Goal: Task Accomplishment & Management: Complete application form

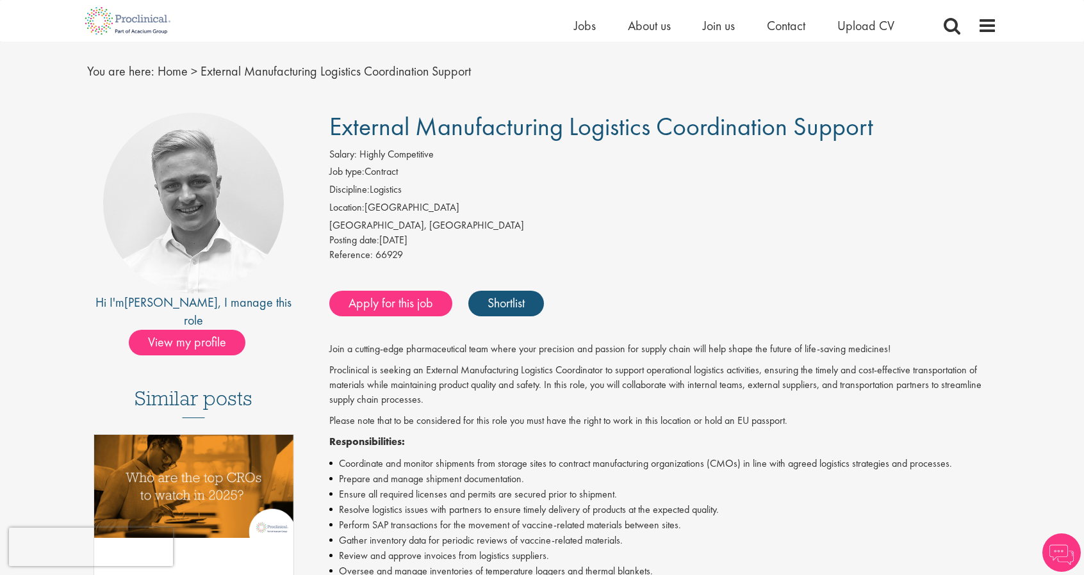
scroll to position [31, 0]
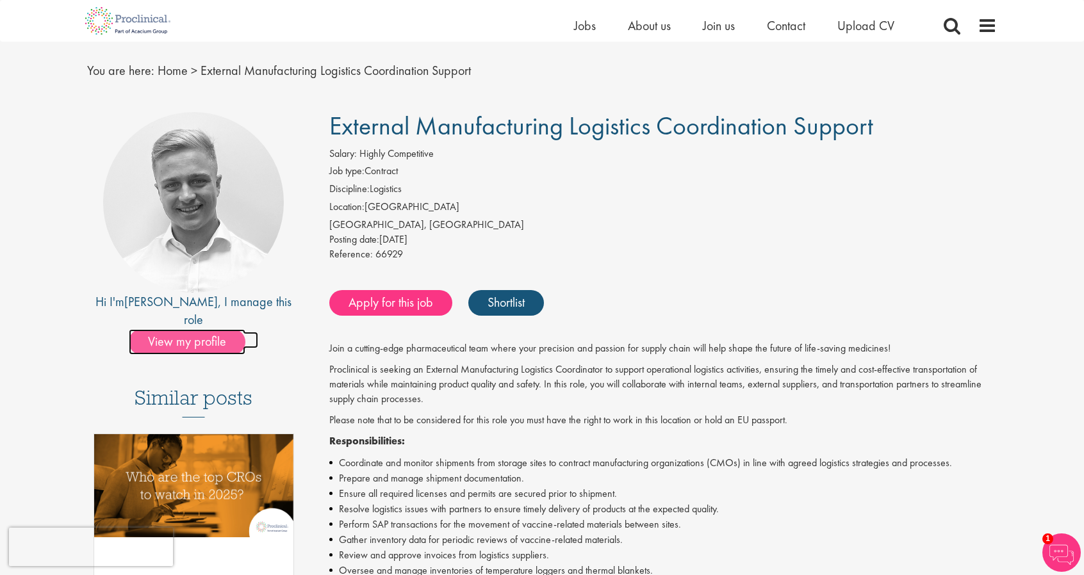
click at [187, 329] on span "View my profile" at bounding box center [187, 342] width 117 height 26
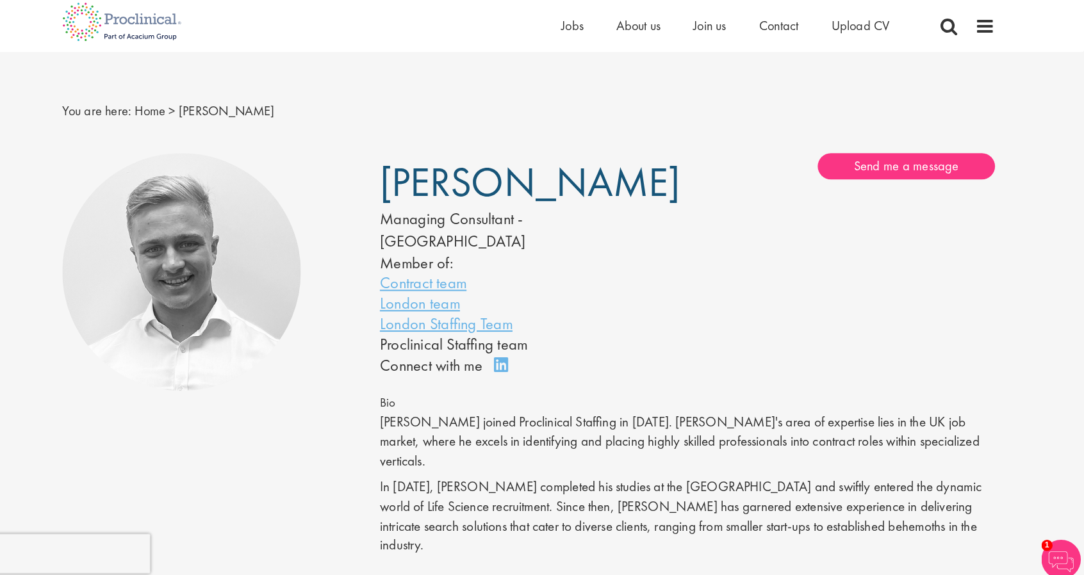
scroll to position [4, 0]
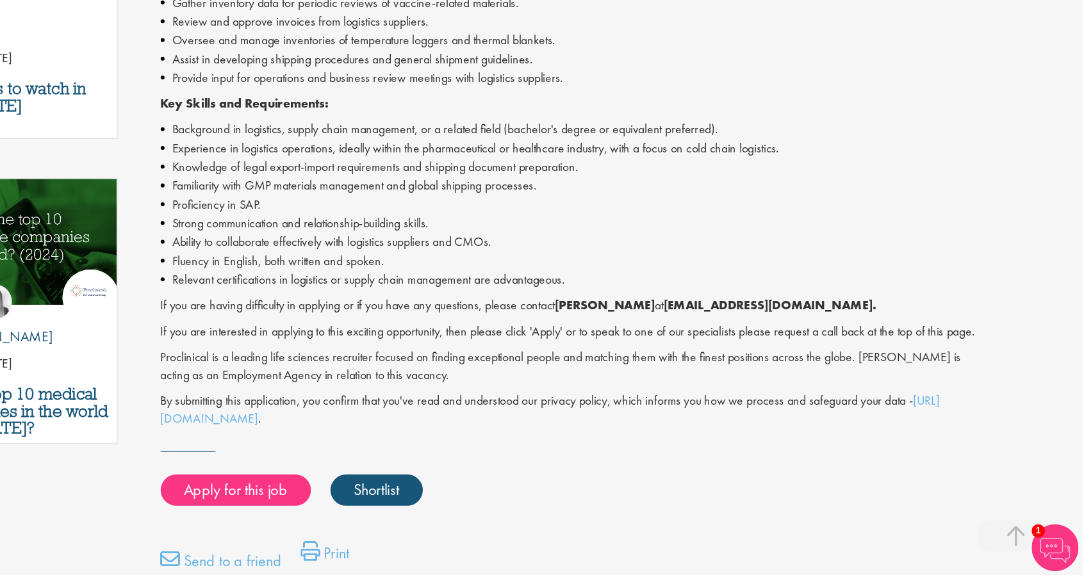
scroll to position [465, 0]
click at [409, 518] on link "Apply for this job" at bounding box center [390, 506] width 123 height 26
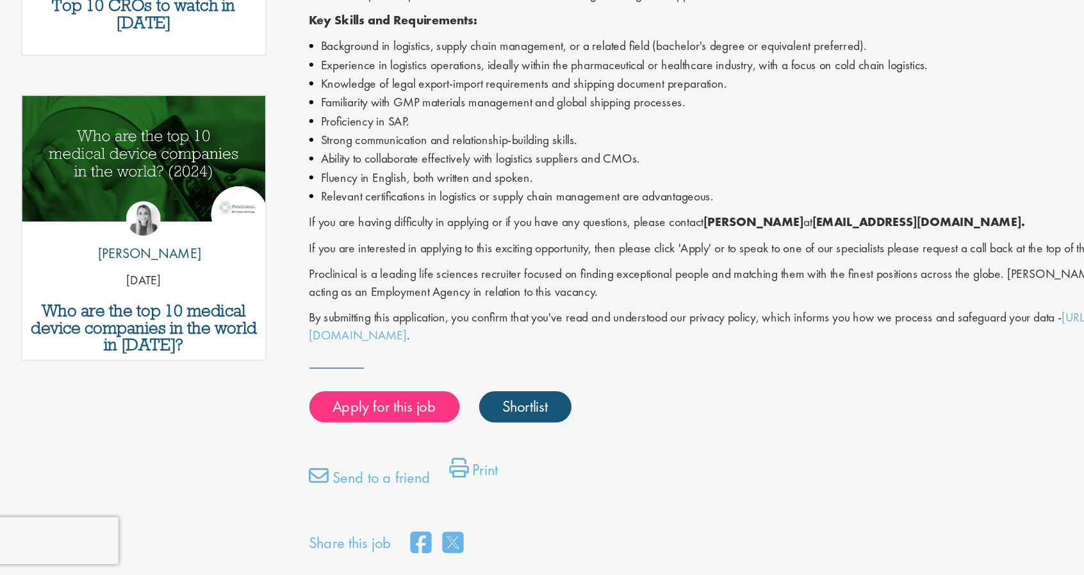
scroll to position [539, 0]
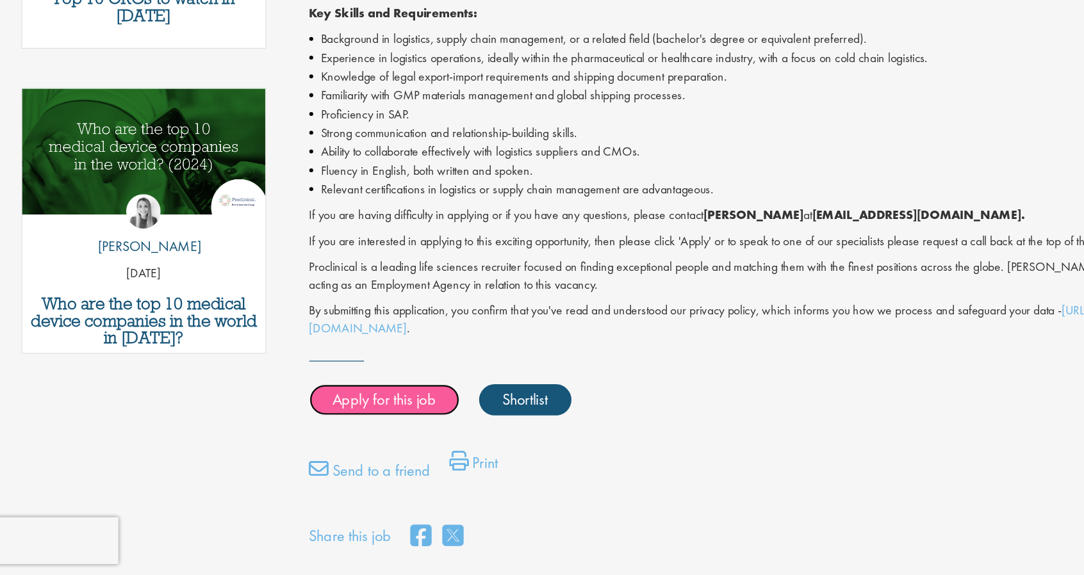
click at [400, 445] on link "Apply for this job" at bounding box center [390, 432] width 123 height 26
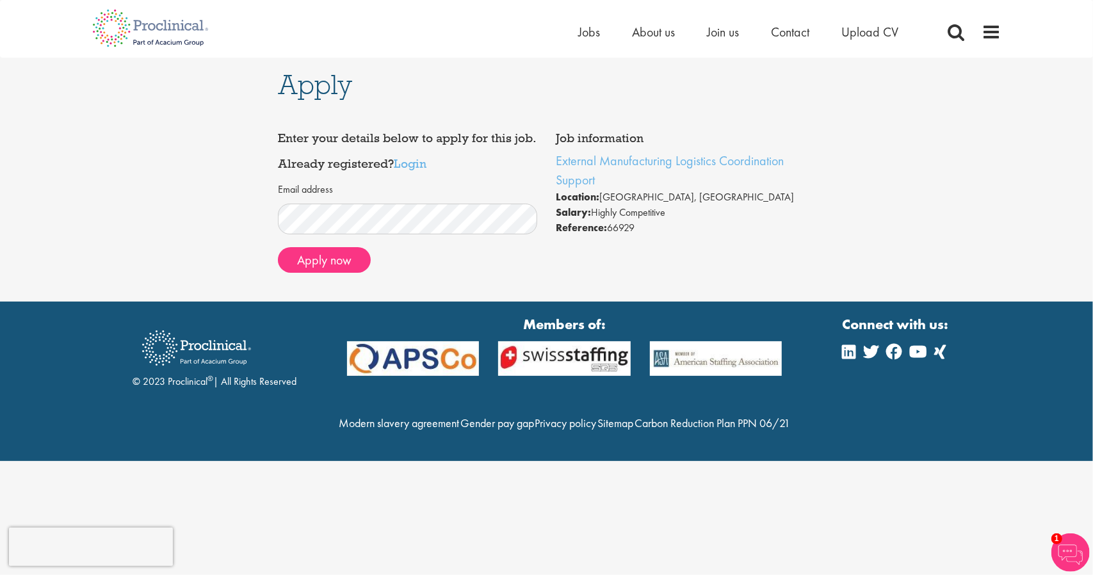
click at [487, 191] on div "Email address Apply now" at bounding box center [407, 229] width 259 height 106
click at [339, 271] on button "Apply now" at bounding box center [324, 260] width 93 height 26
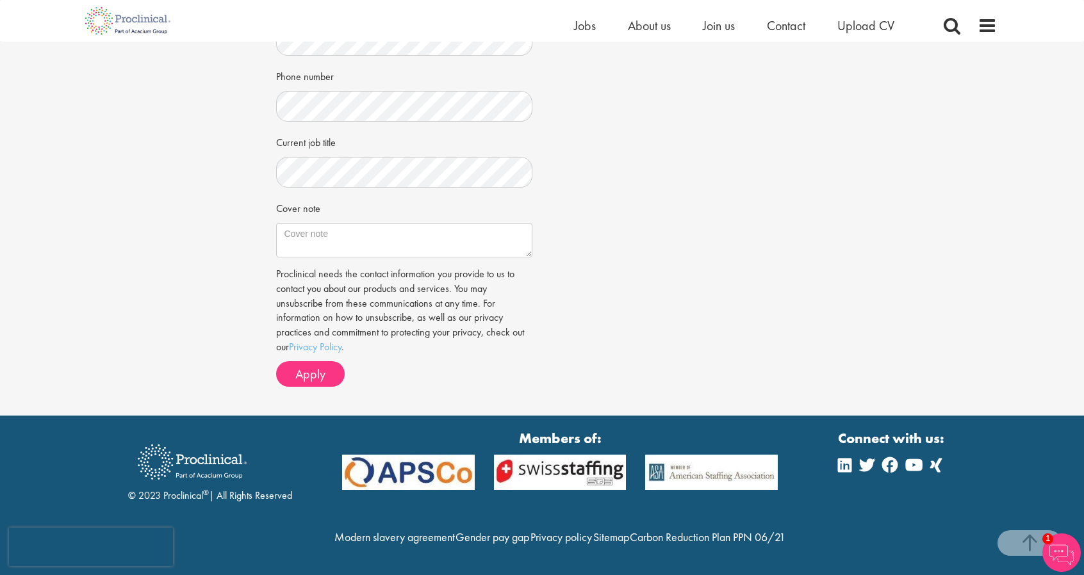
scroll to position [347, 0]
click at [307, 366] on span "Apply" at bounding box center [310, 374] width 30 height 17
